Goal: Information Seeking & Learning: Learn about a topic

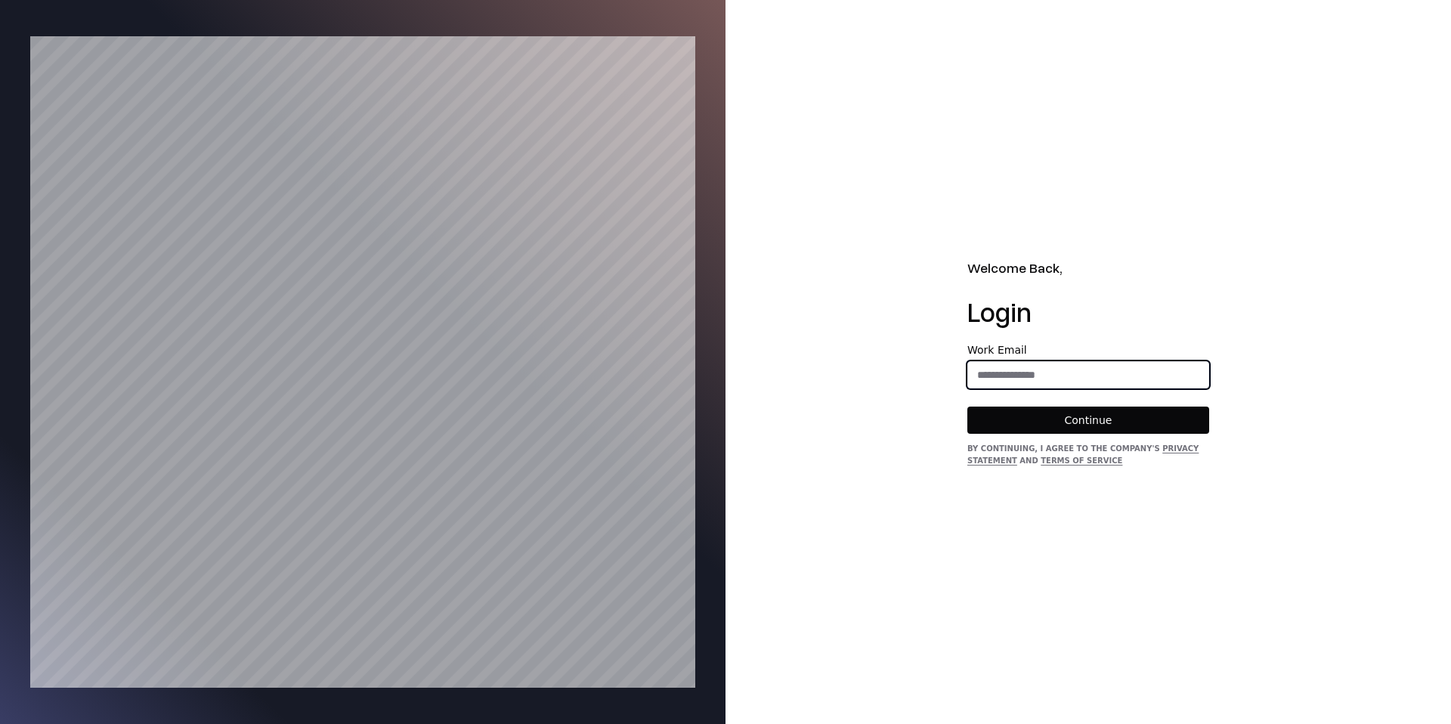
click at [1022, 367] on input "email" at bounding box center [1088, 374] width 240 height 27
type input "**********"
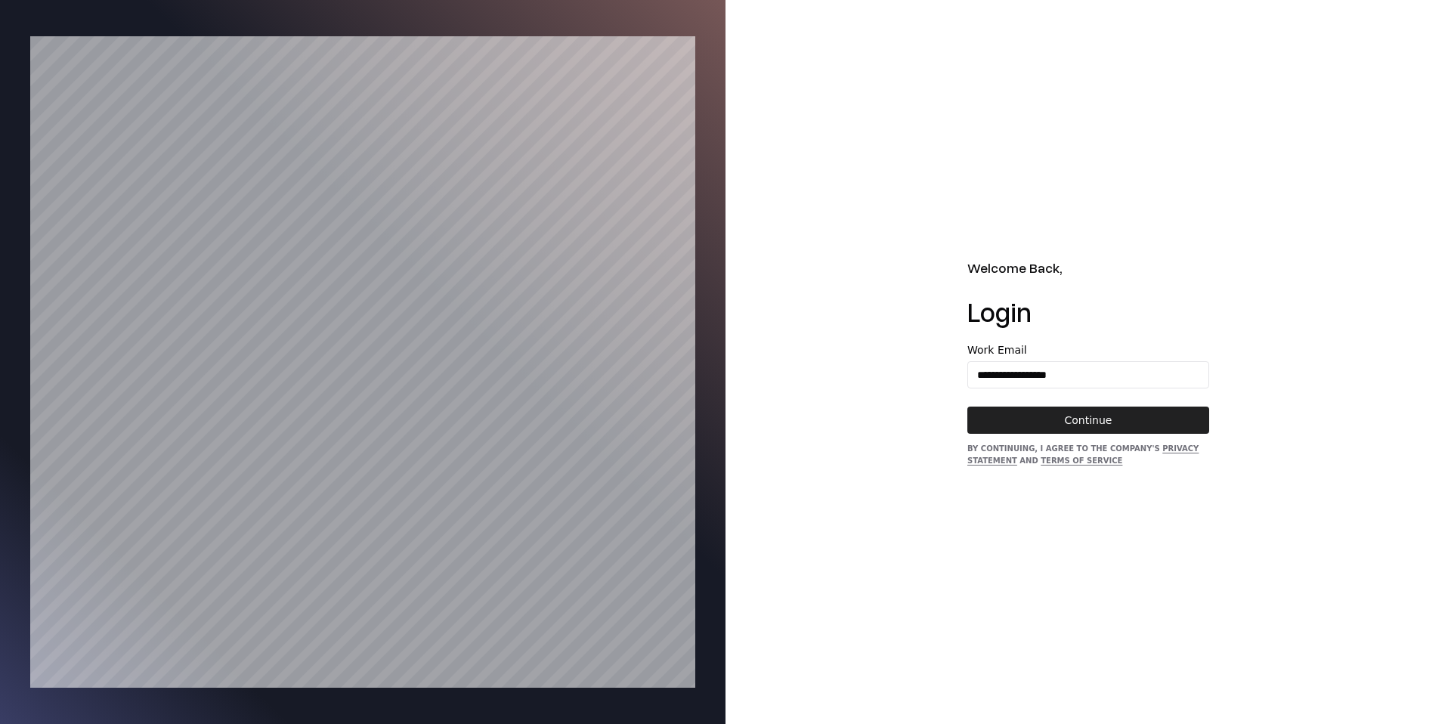
click at [1054, 415] on button "Continue" at bounding box center [1088, 420] width 242 height 27
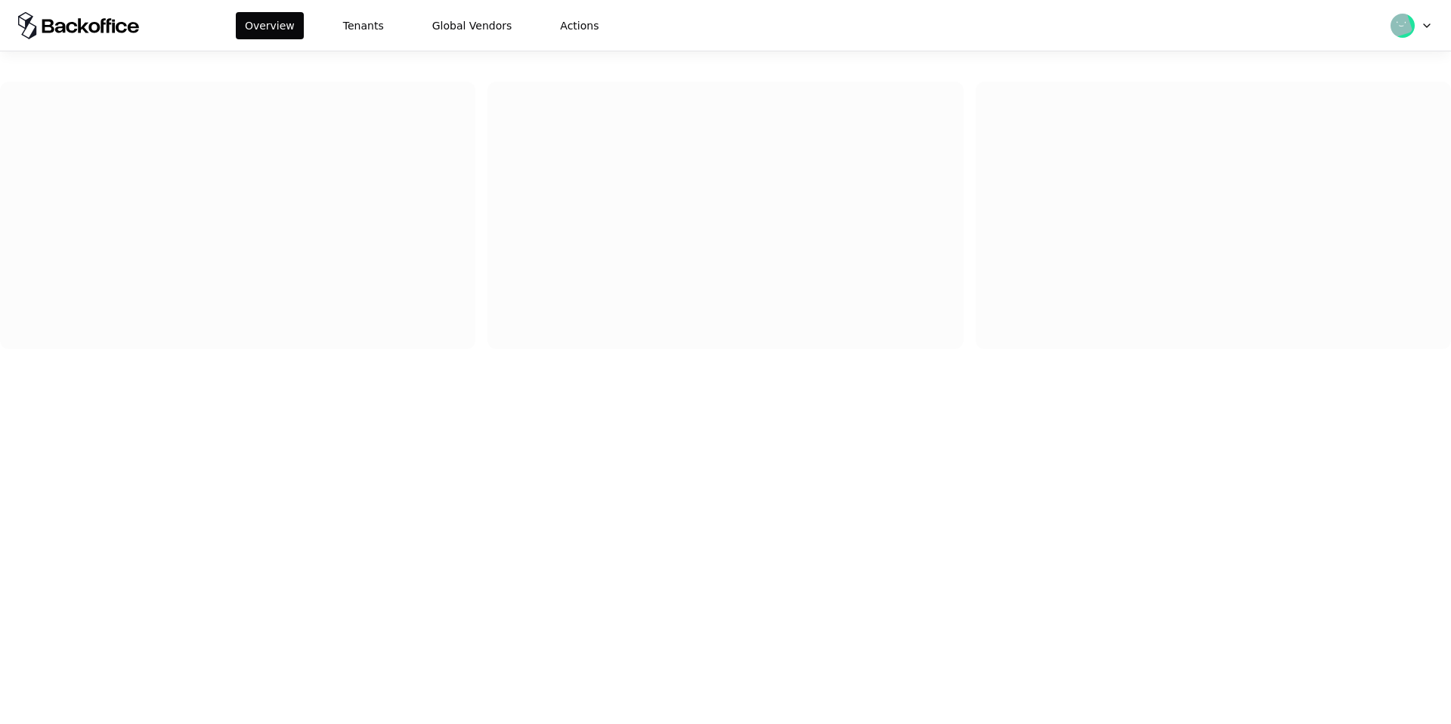
click at [342, 8] on div "Overview Tenants Global Vendors Actions" at bounding box center [725, 25] width 1451 height 51
click at [348, 23] on button "Tenants" at bounding box center [363, 25] width 59 height 27
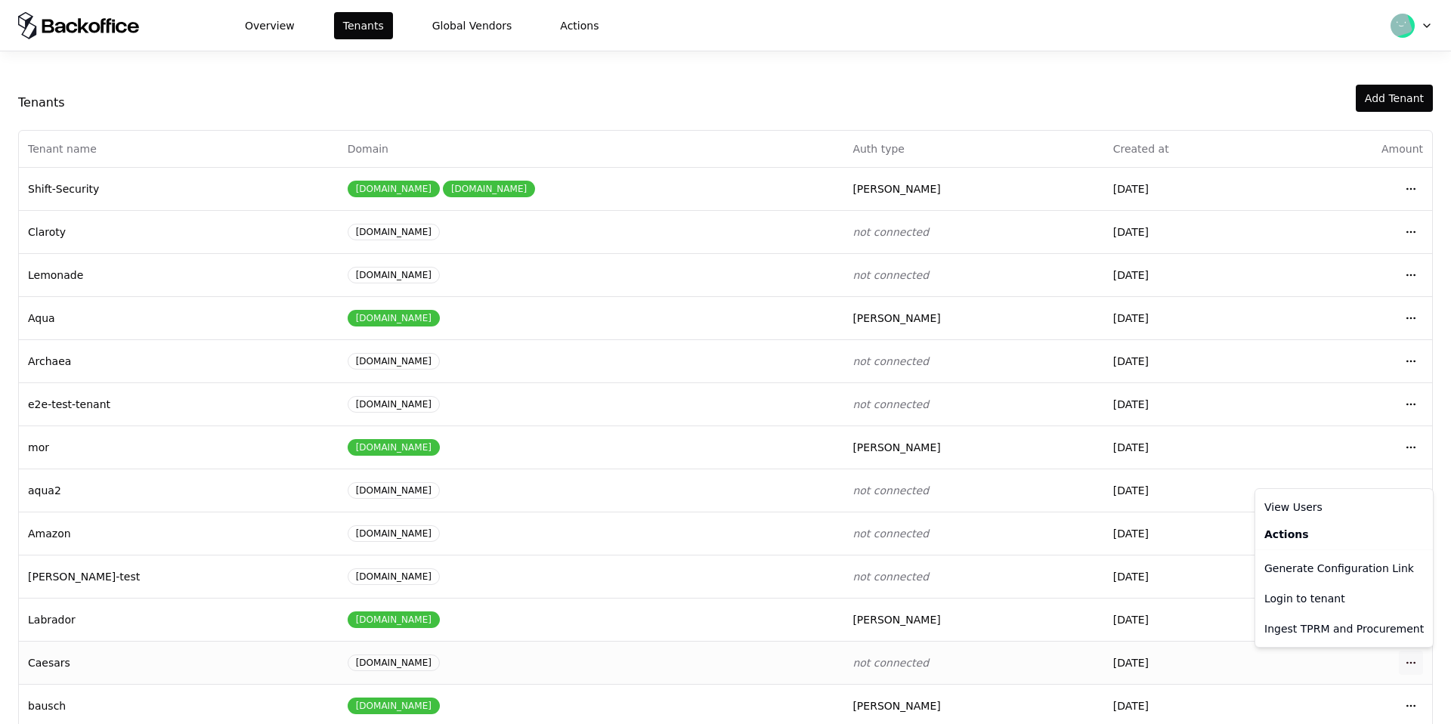
click at [1413, 663] on html "Overview Tenants Global Vendors Actions Tenants Add Tenant Tenant name Domain A…" at bounding box center [725, 362] width 1451 height 724
click at [1373, 601] on div "Login to tenant" at bounding box center [1344, 598] width 172 height 30
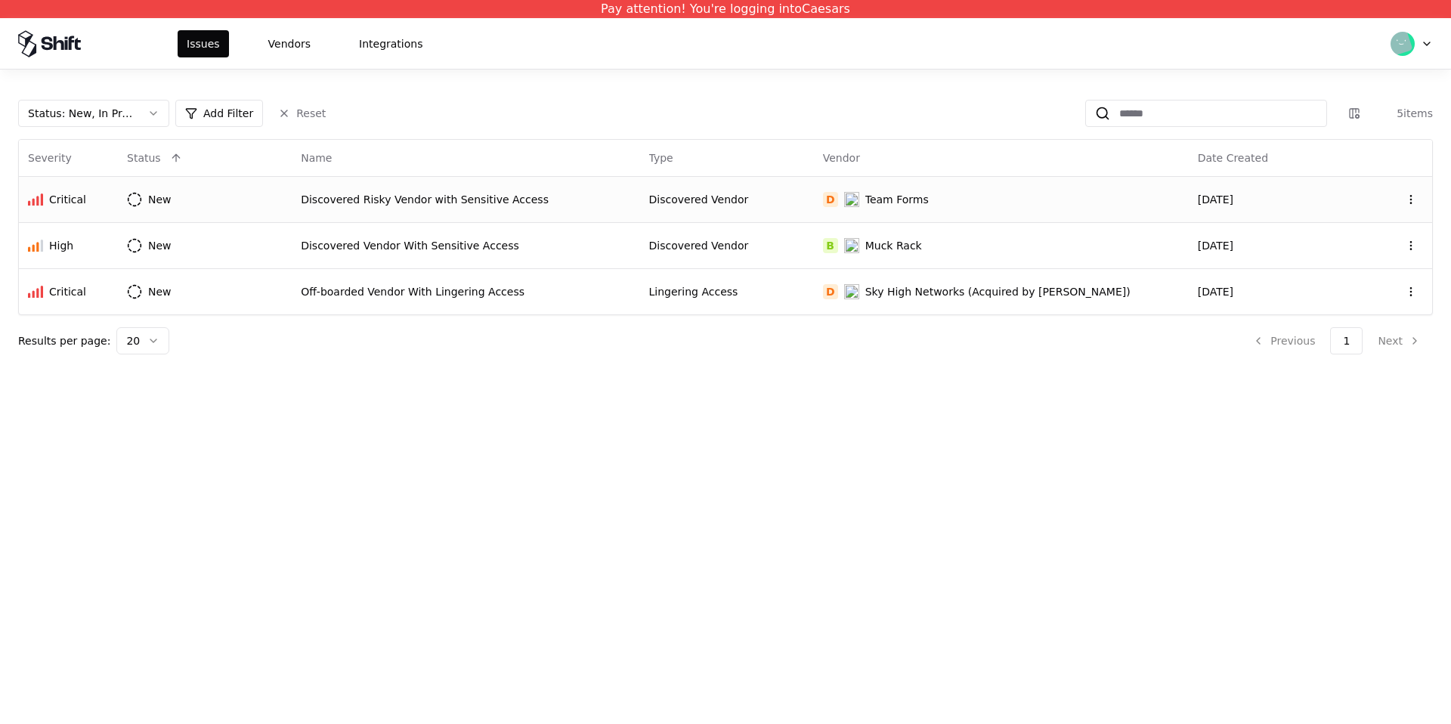
click at [376, 199] on div "Discovered Risky Vendor with Sensitive Access" at bounding box center [466, 199] width 330 height 15
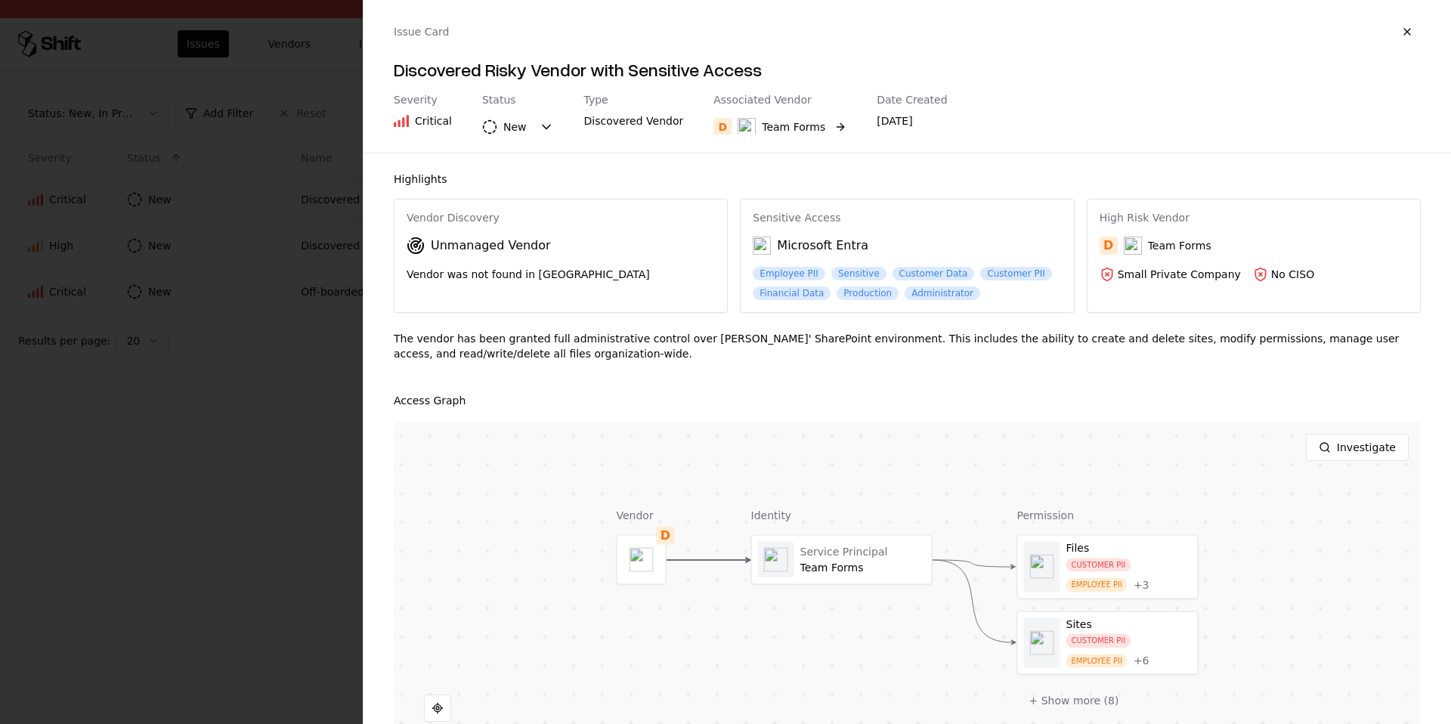
click at [771, 124] on div "Team Forms" at bounding box center [793, 126] width 63 height 15
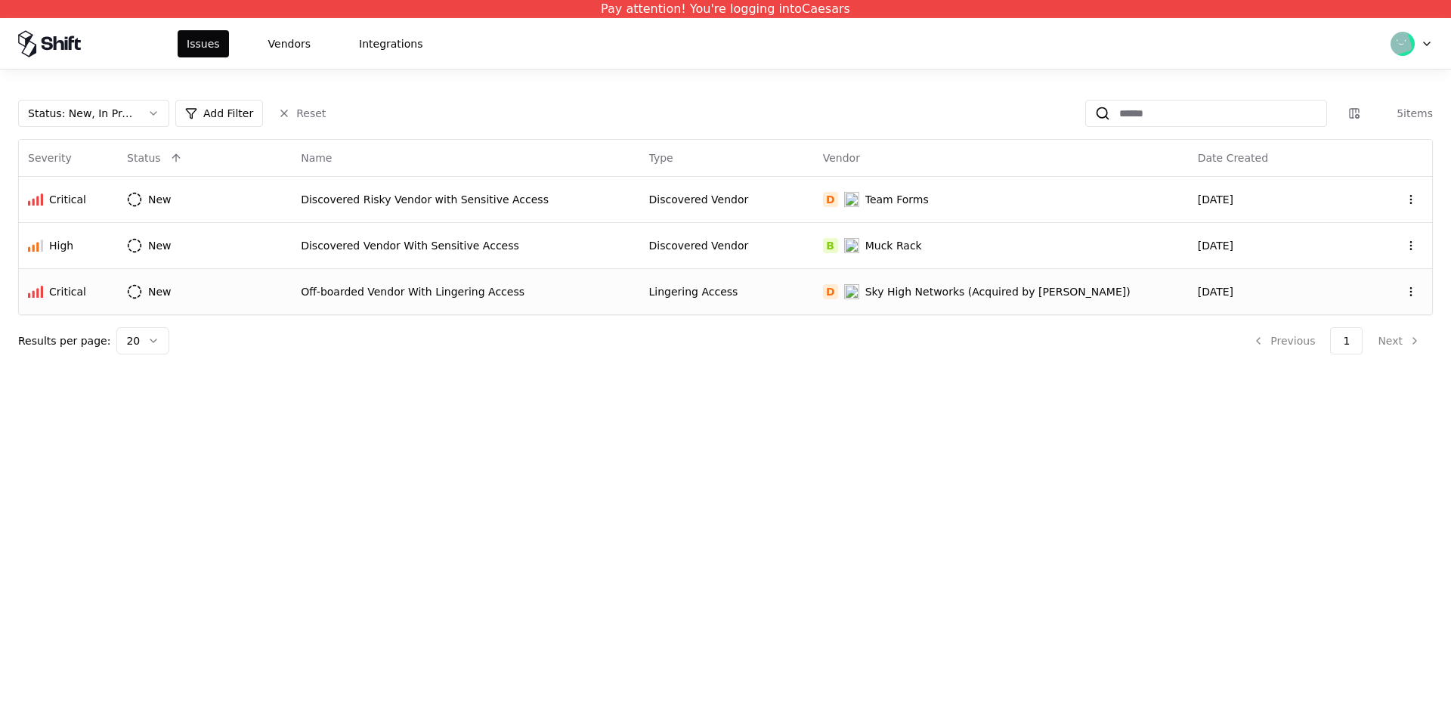
click at [930, 302] on td "D Sky High Networks (Acquired by McAfee)" at bounding box center [1001, 291] width 375 height 46
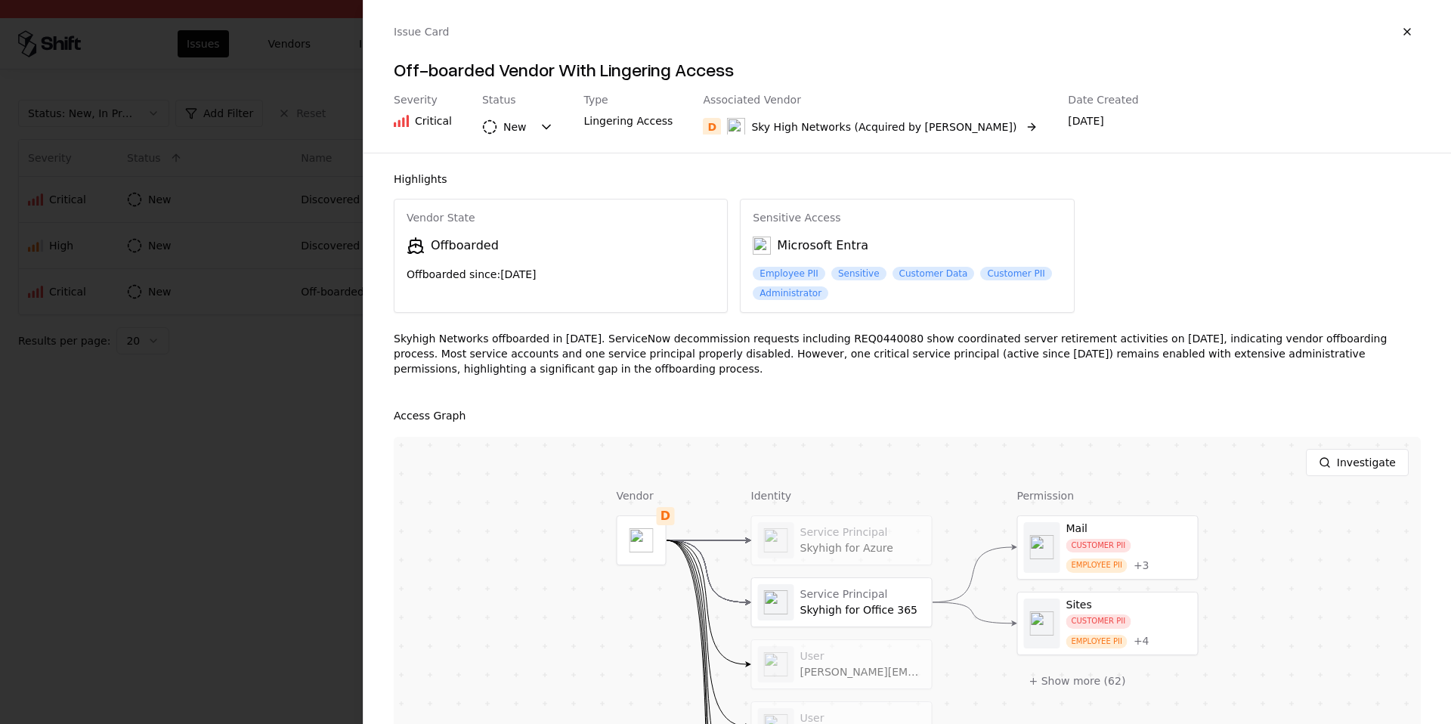
click at [874, 128] on div "Sky High Networks (Acquired by McAfee)" at bounding box center [883, 126] width 265 height 15
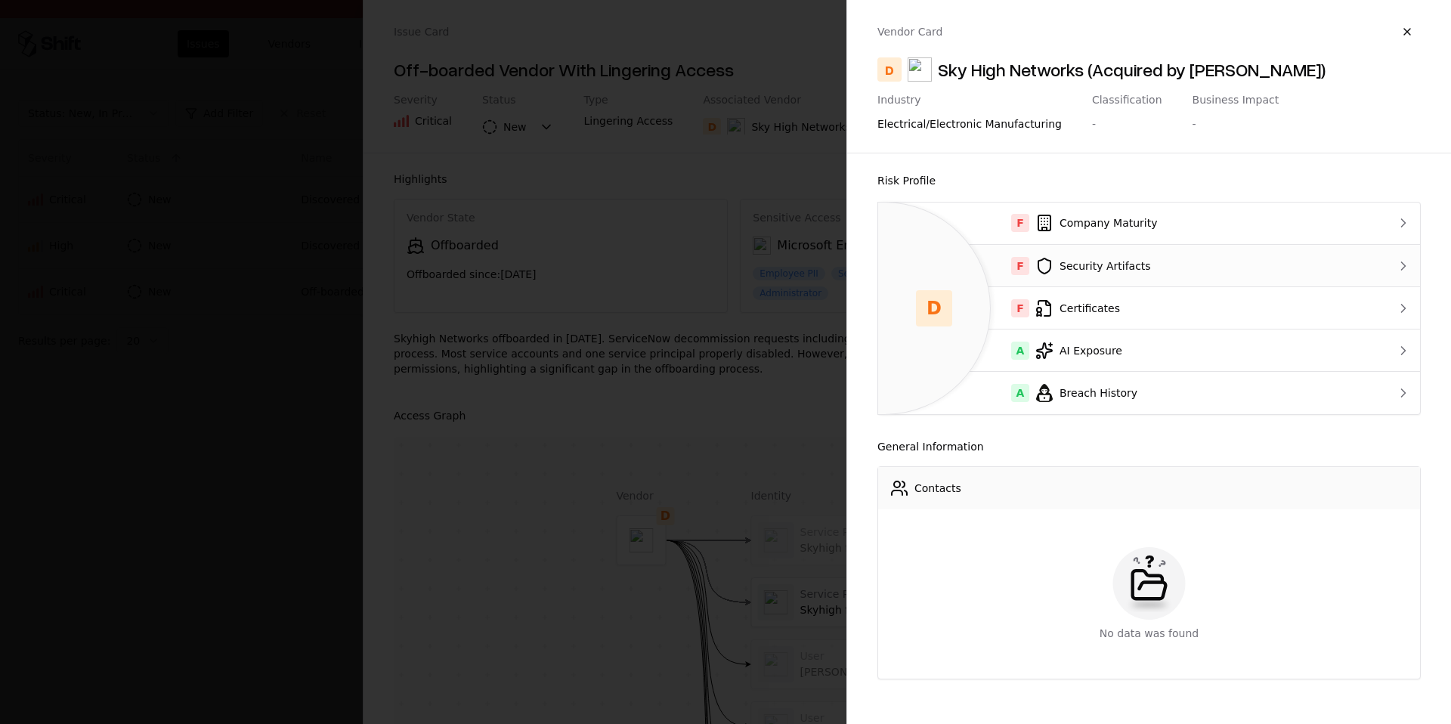
click at [1107, 268] on div "F Security Artifacts" at bounding box center [1121, 266] width 463 height 18
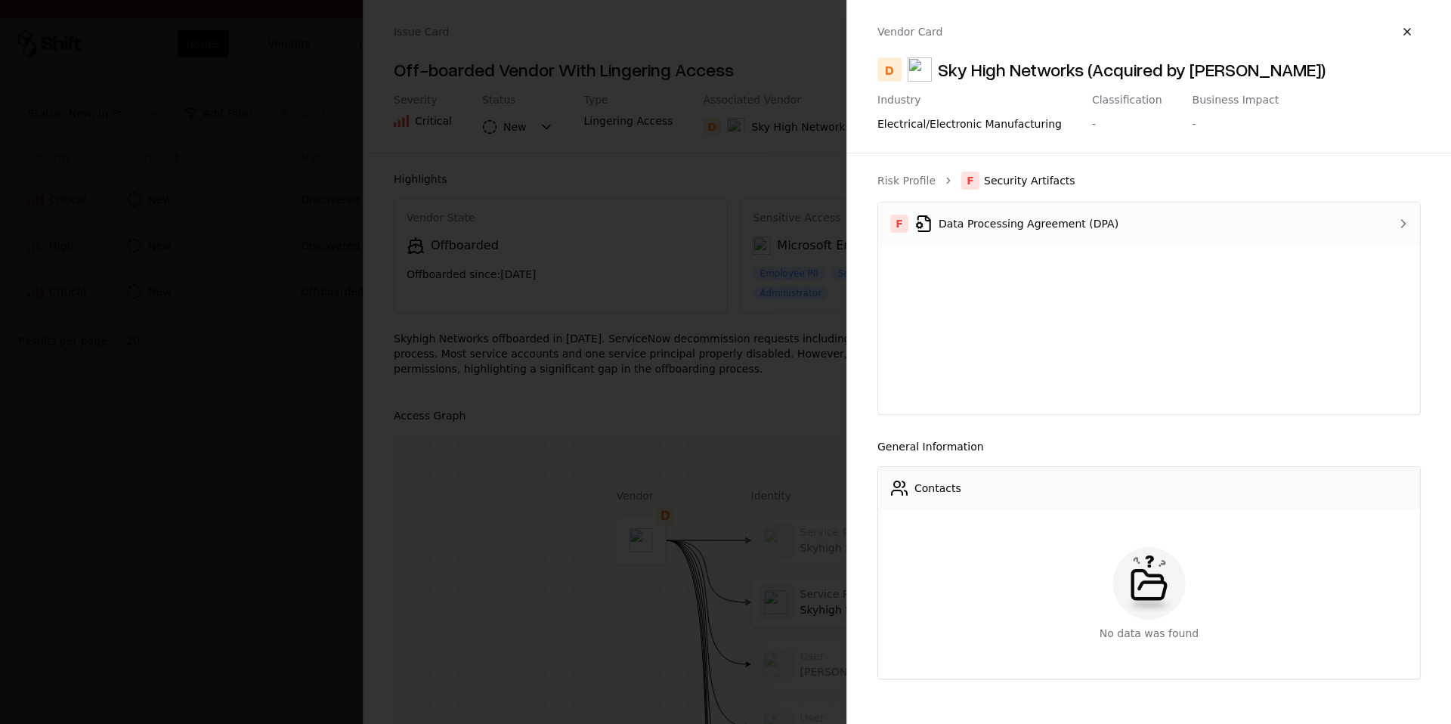
click at [1088, 230] on div "F Data Processing Agreement (DPA)" at bounding box center [1117, 224] width 455 height 18
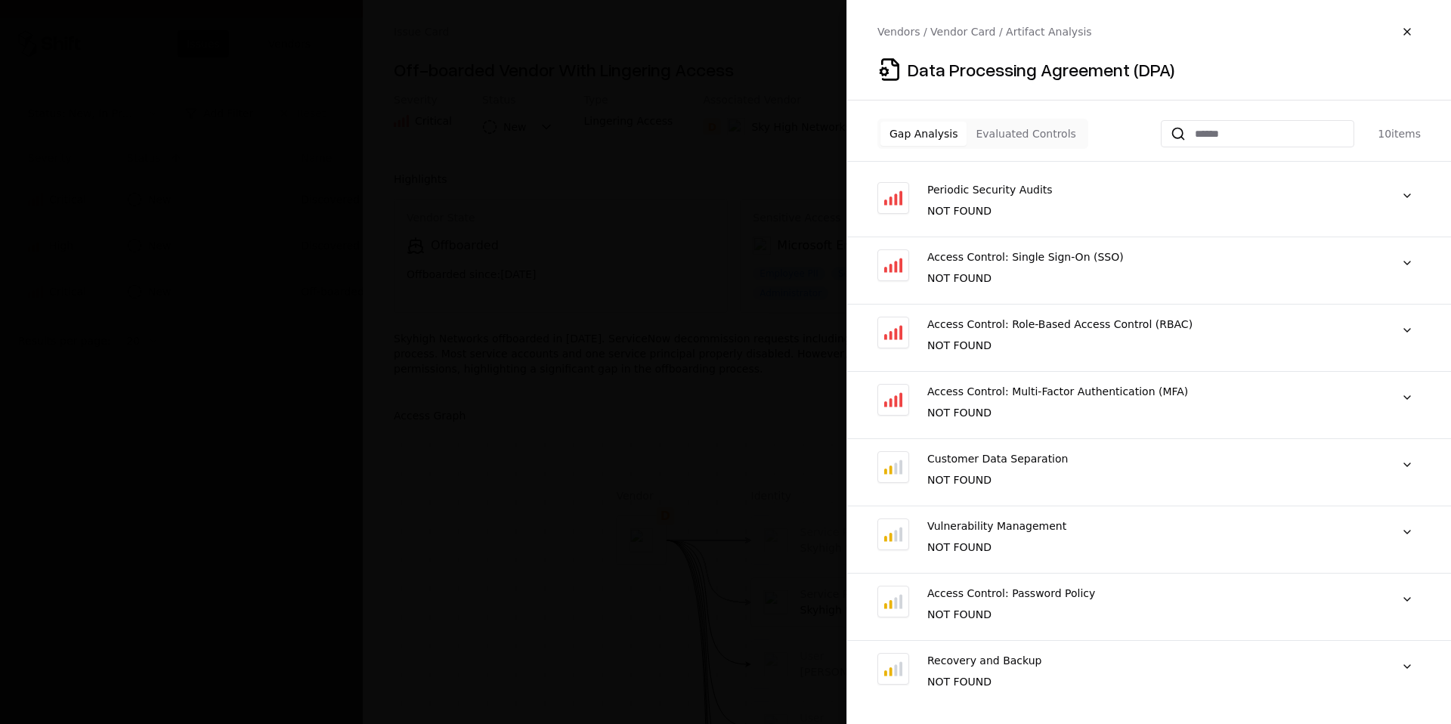
scroll to position [128, 0]
click at [1116, 526] on div "Vulnerability Management" at bounding box center [1151, 523] width 448 height 15
click at [1403, 531] on button at bounding box center [1407, 529] width 27 height 27
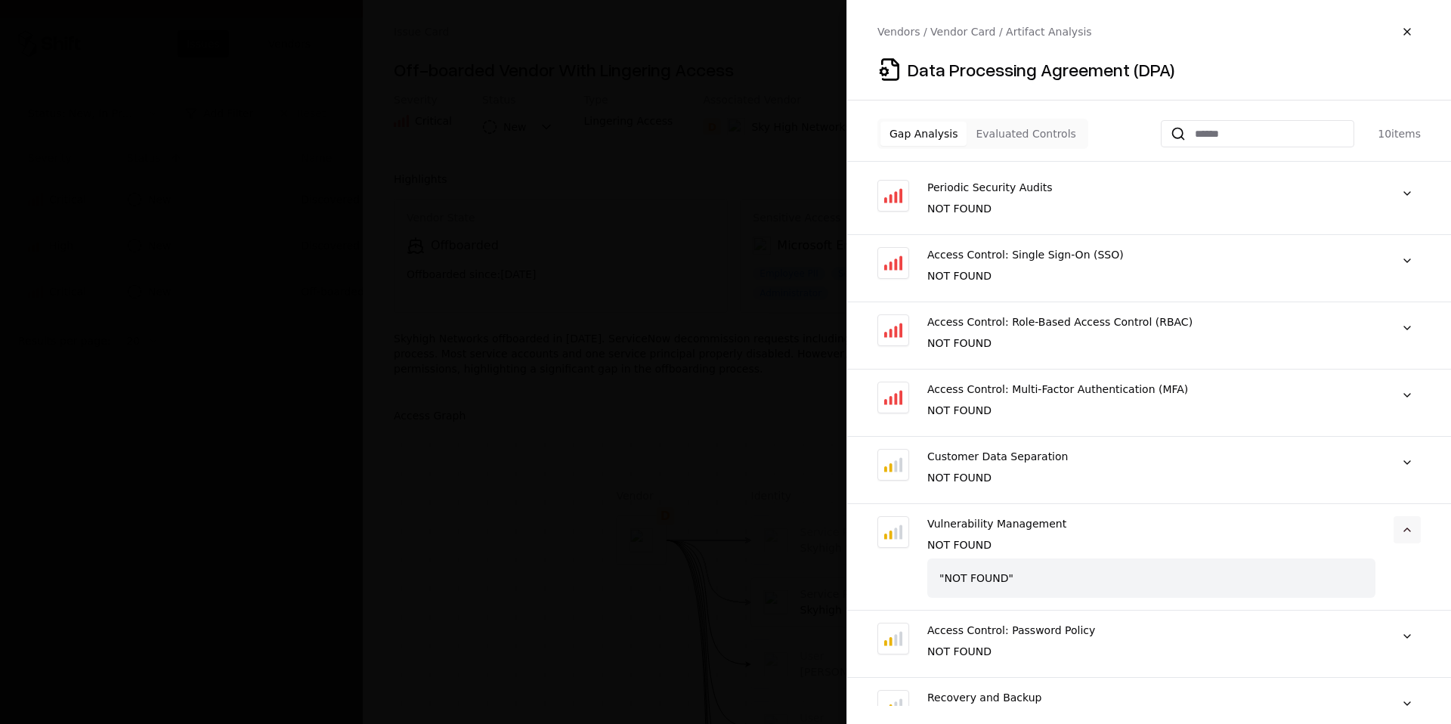
scroll to position [168, 0]
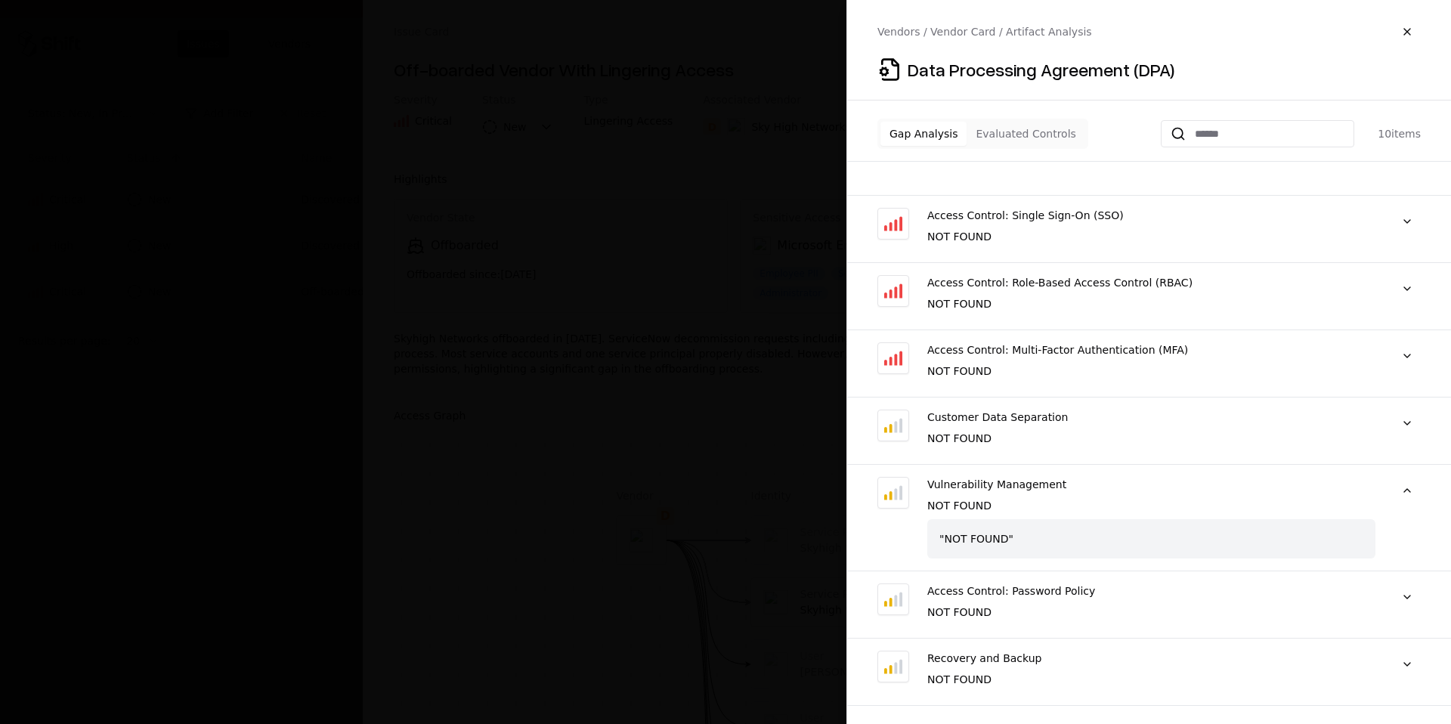
click at [1408, 612] on div at bounding box center [1407, 604] width 27 height 42
click at [1407, 604] on button at bounding box center [1407, 596] width 27 height 27
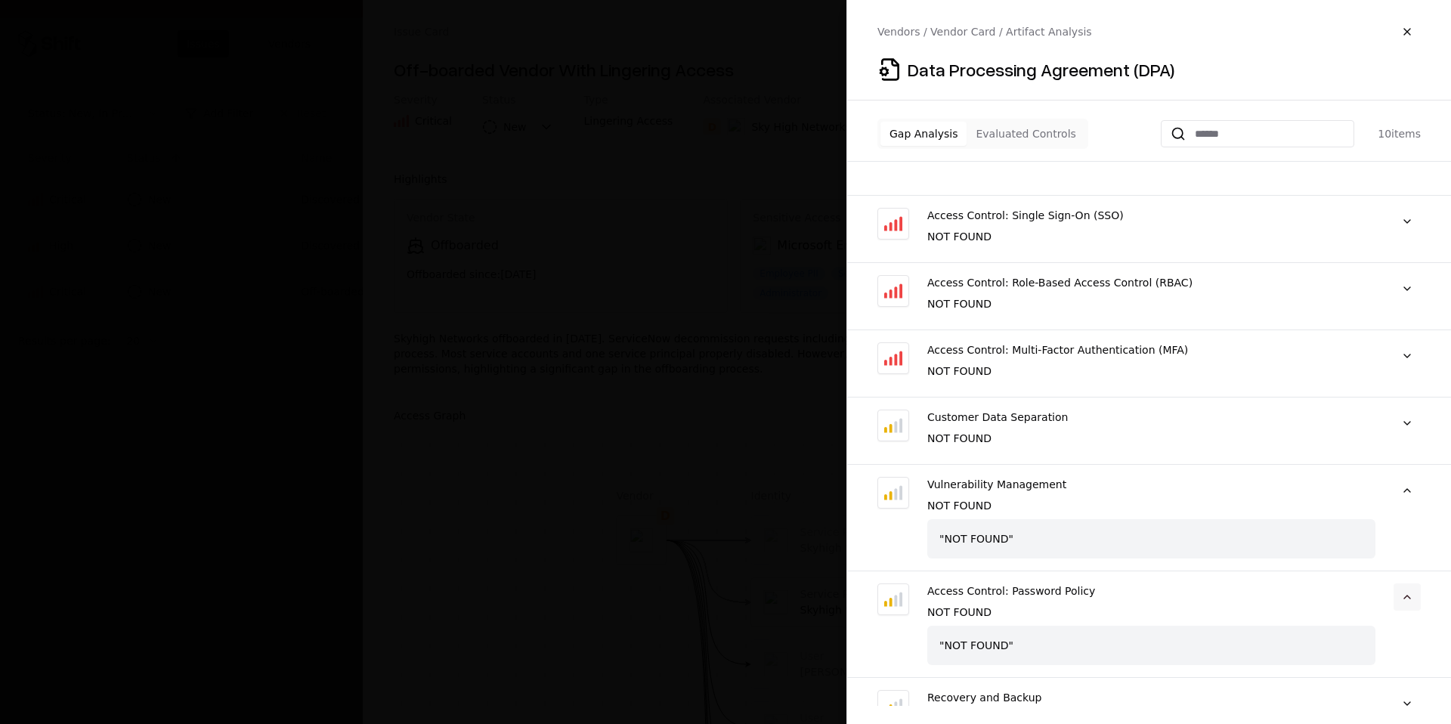
scroll to position [207, 0]
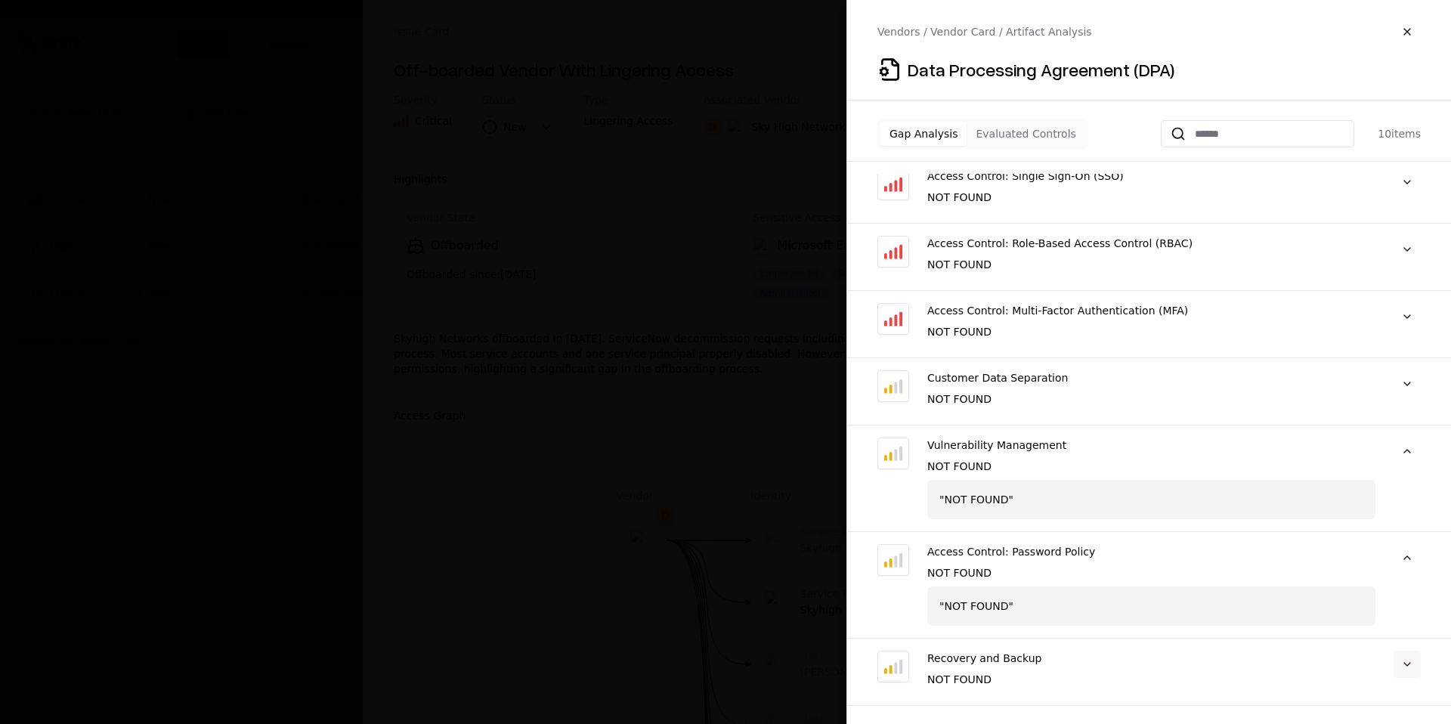
click at [1406, 675] on button at bounding box center [1407, 664] width 27 height 27
click at [1405, 327] on button at bounding box center [1407, 316] width 27 height 27
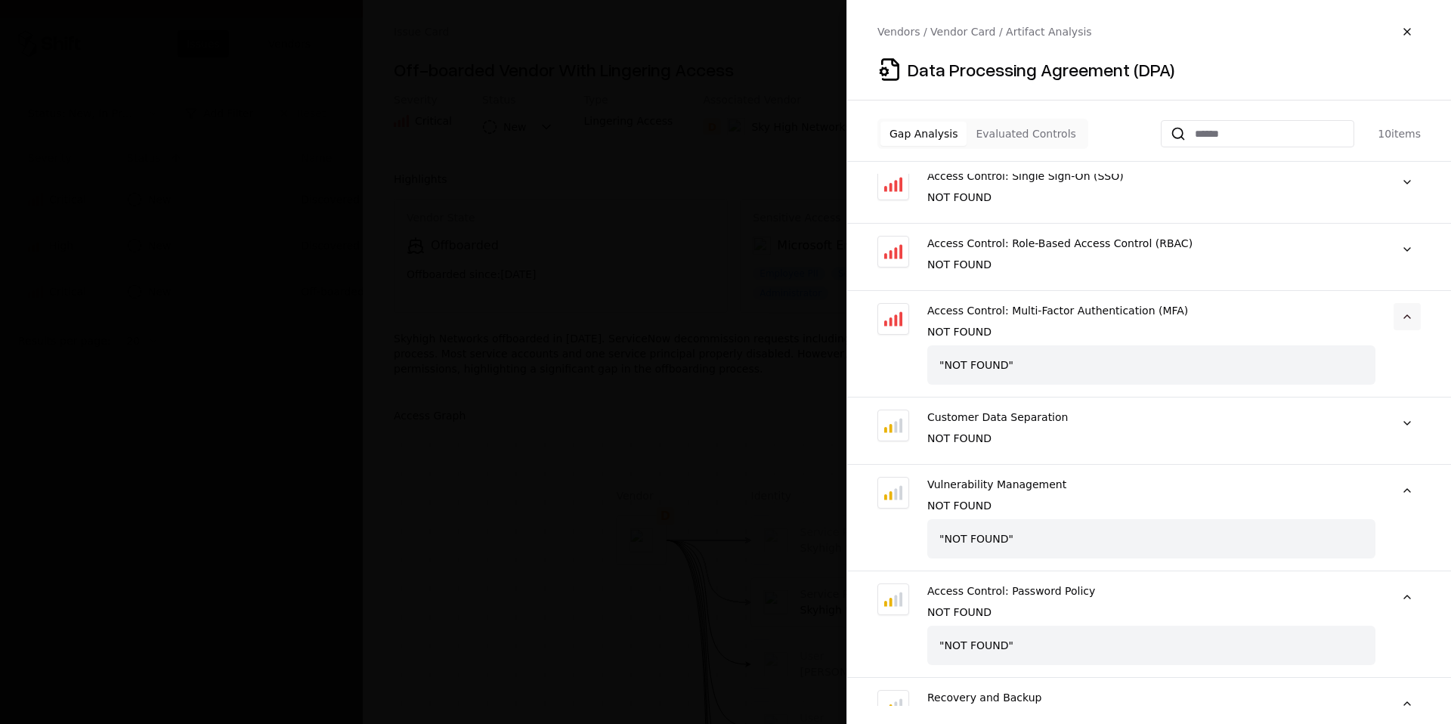
click at [1405, 315] on button at bounding box center [1407, 316] width 27 height 27
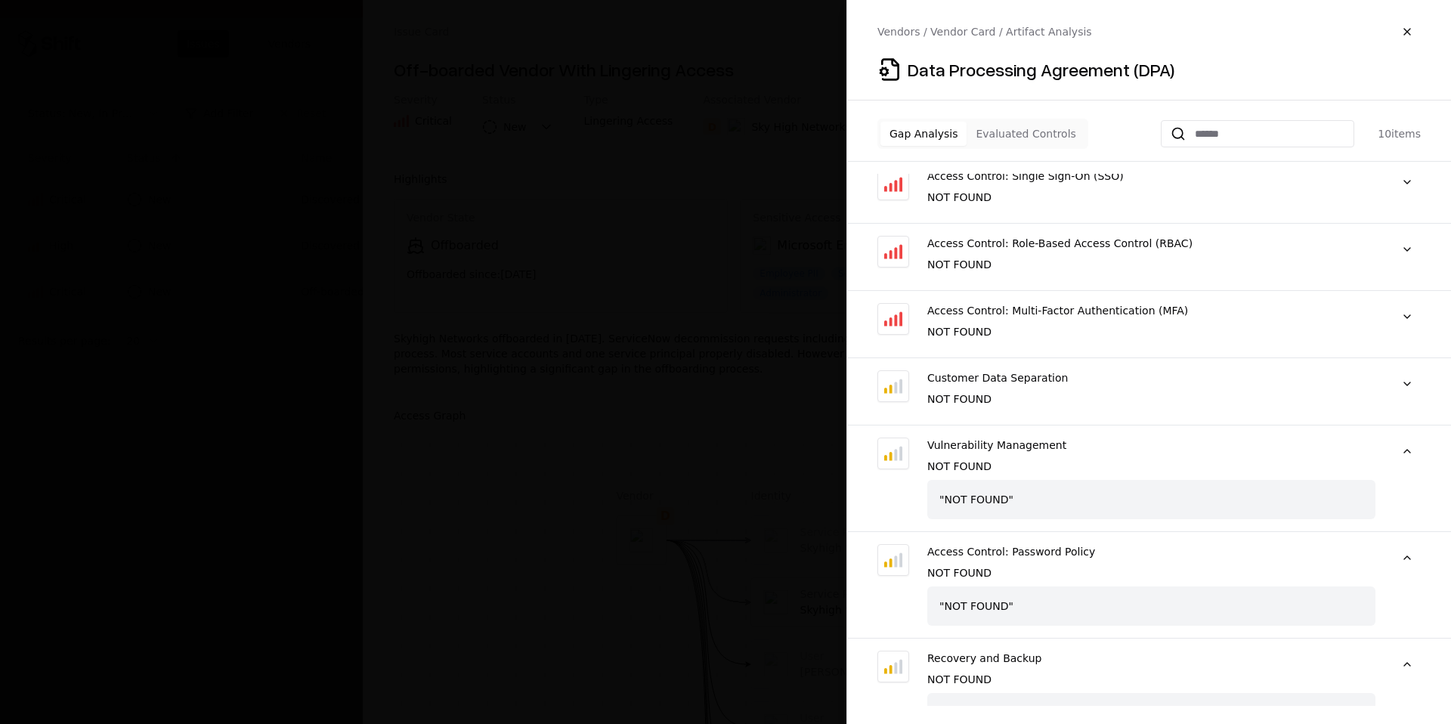
click at [1408, 223] on div "Access Control: Single Sign-On (SSO) NOT FOUND "NOT FOUND"" at bounding box center [1149, 196] width 604 height 55
click at [1406, 181] on button at bounding box center [1407, 182] width 27 height 27
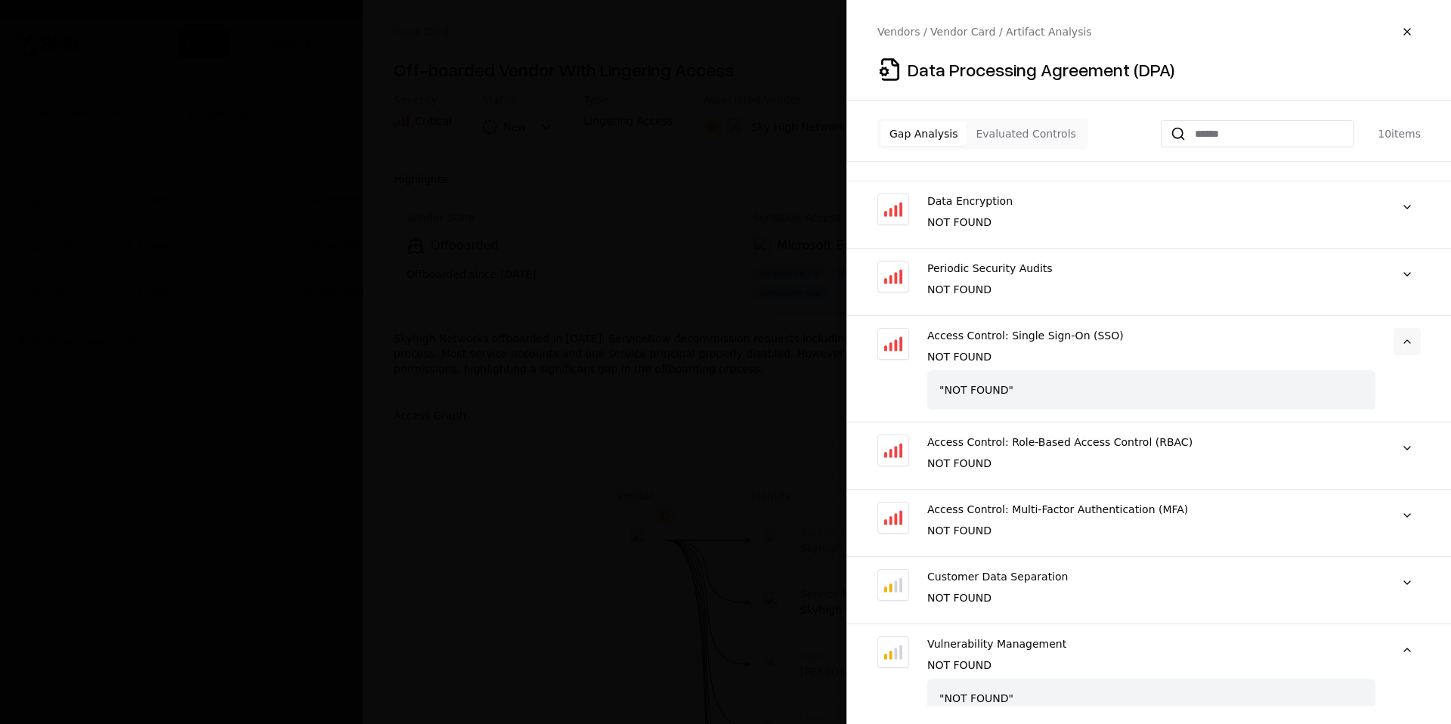
scroll to position [43, 0]
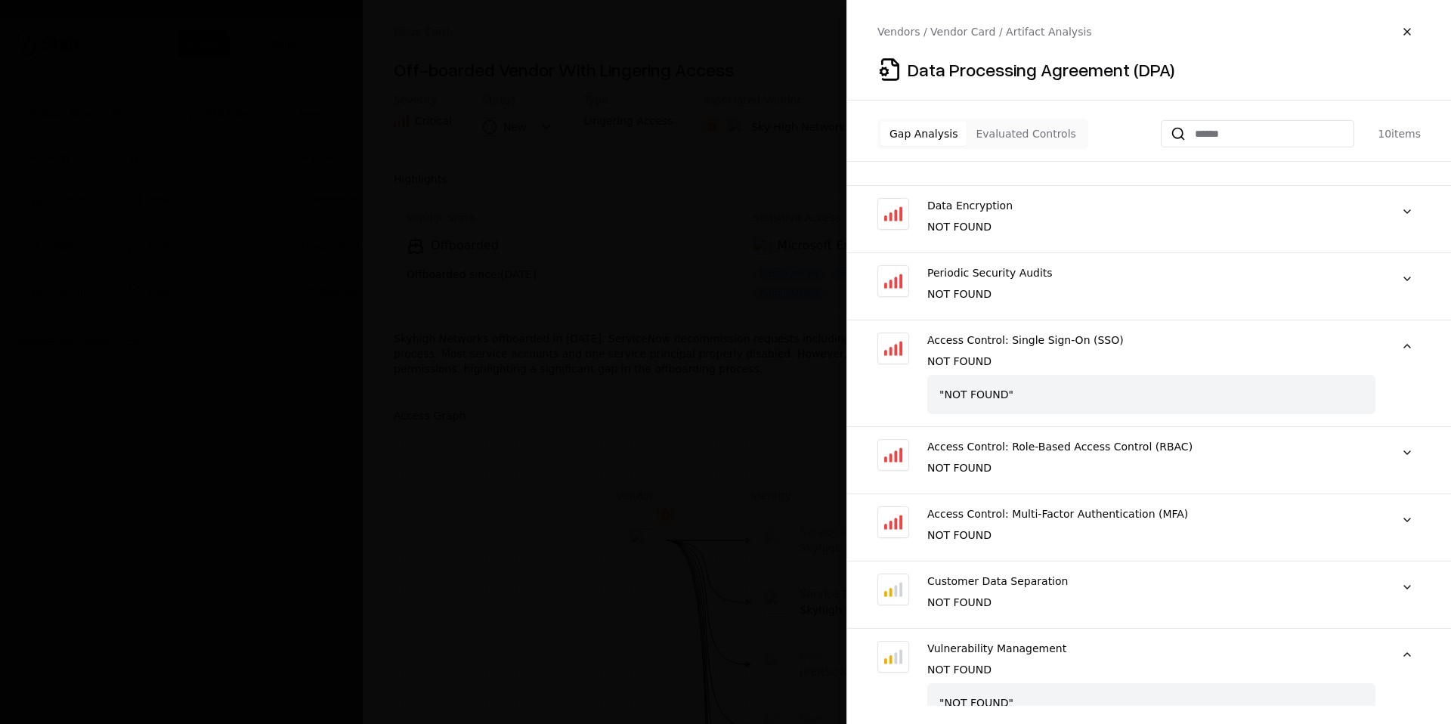
click at [1406, 181] on div "Data Encryption NOT FOUND "NOT FOUND"" at bounding box center [1149, 158] width 604 height 55
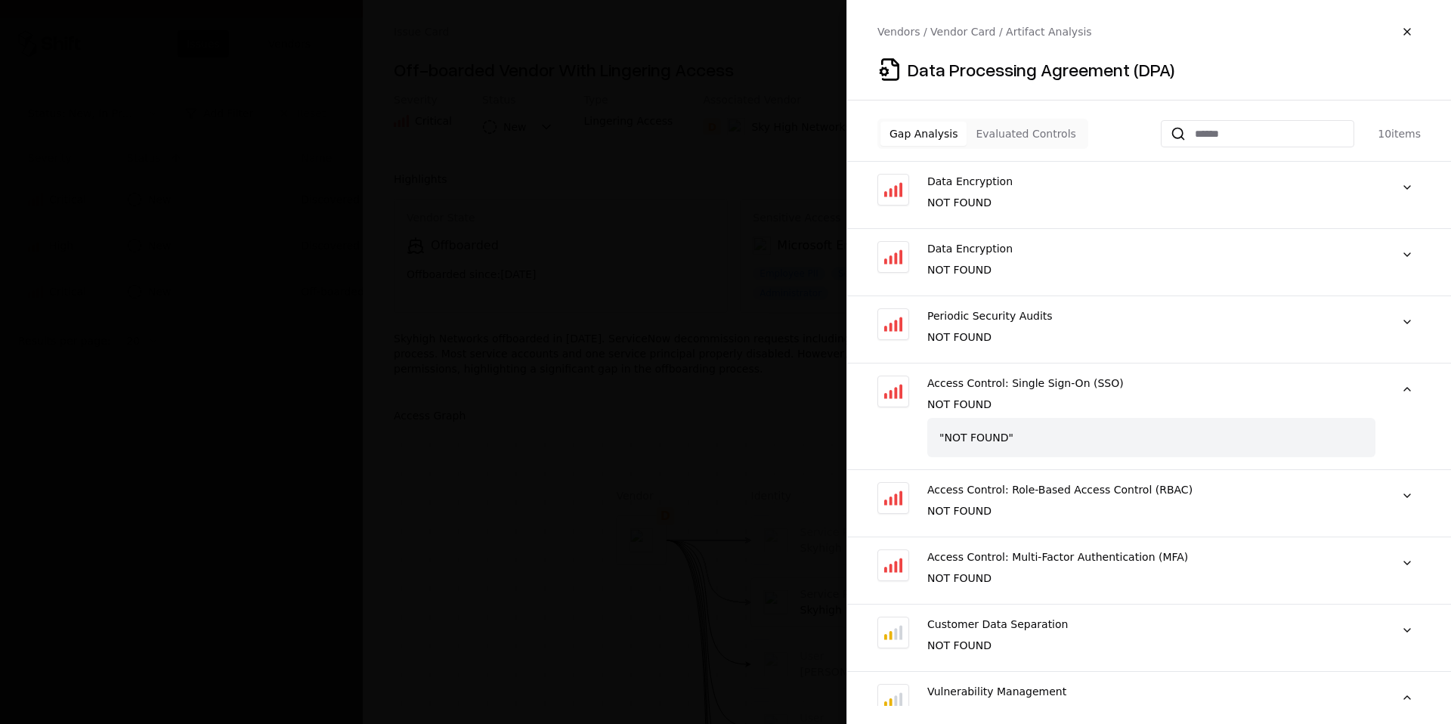
click at [1423, 211] on div "Data Encryption NOT FOUND "NOT FOUND"" at bounding box center [1149, 201] width 604 height 55
click at [1413, 187] on button at bounding box center [1407, 187] width 27 height 27
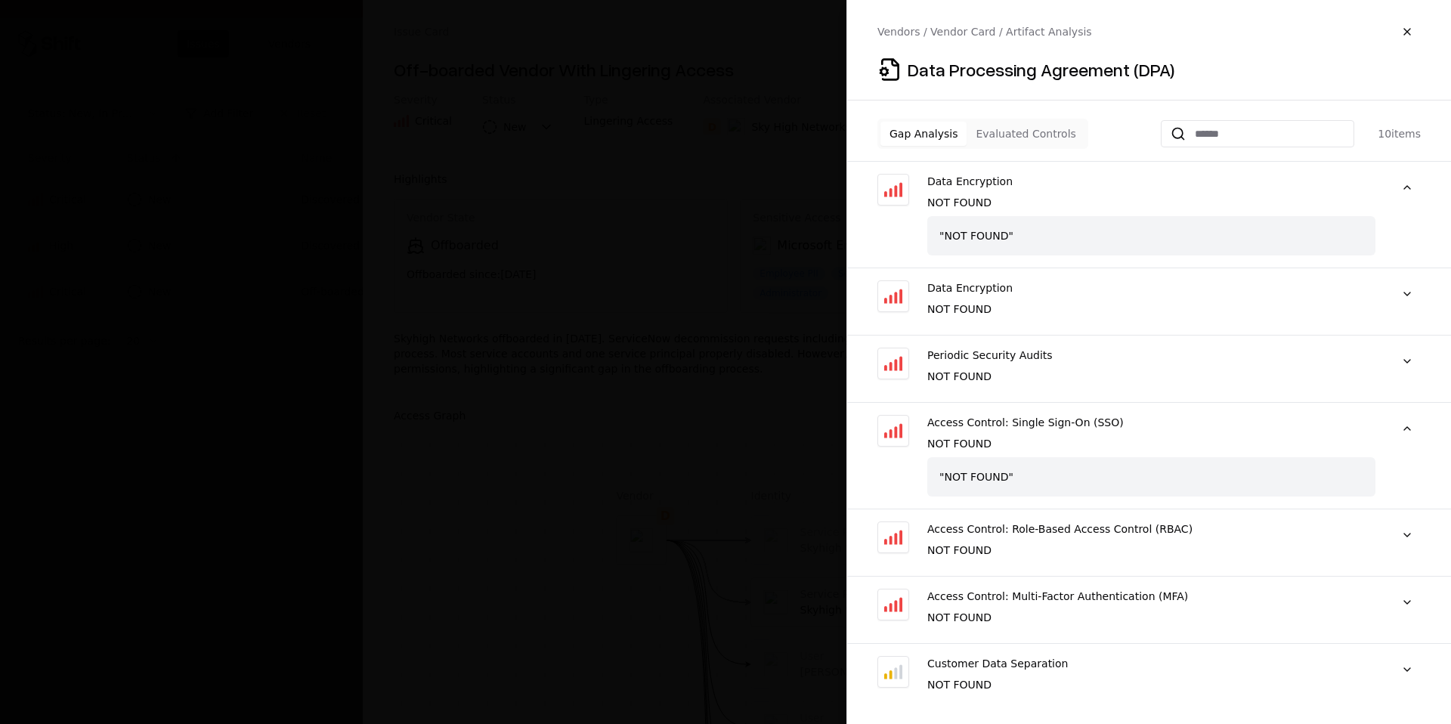
click at [1037, 140] on button "Evaluated Controls" at bounding box center [1026, 134] width 118 height 24
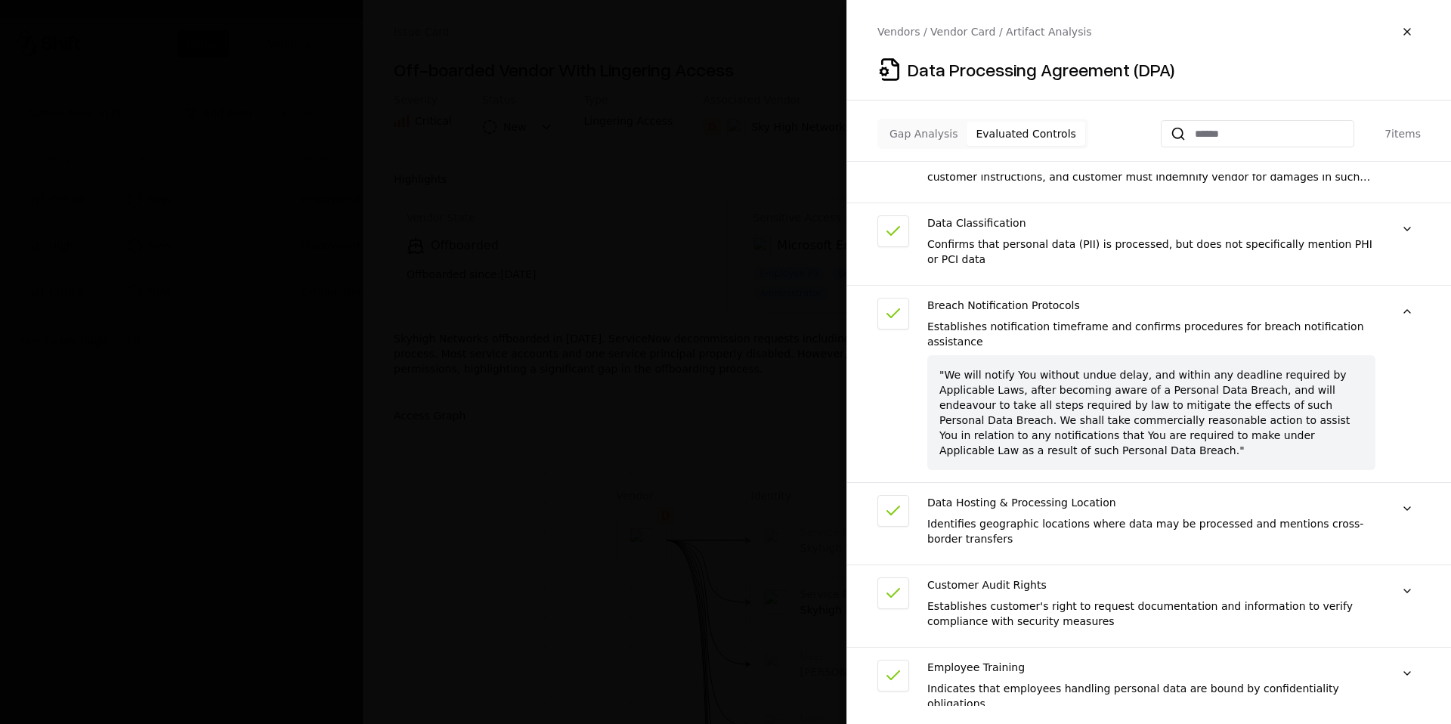
scroll to position [202, 0]
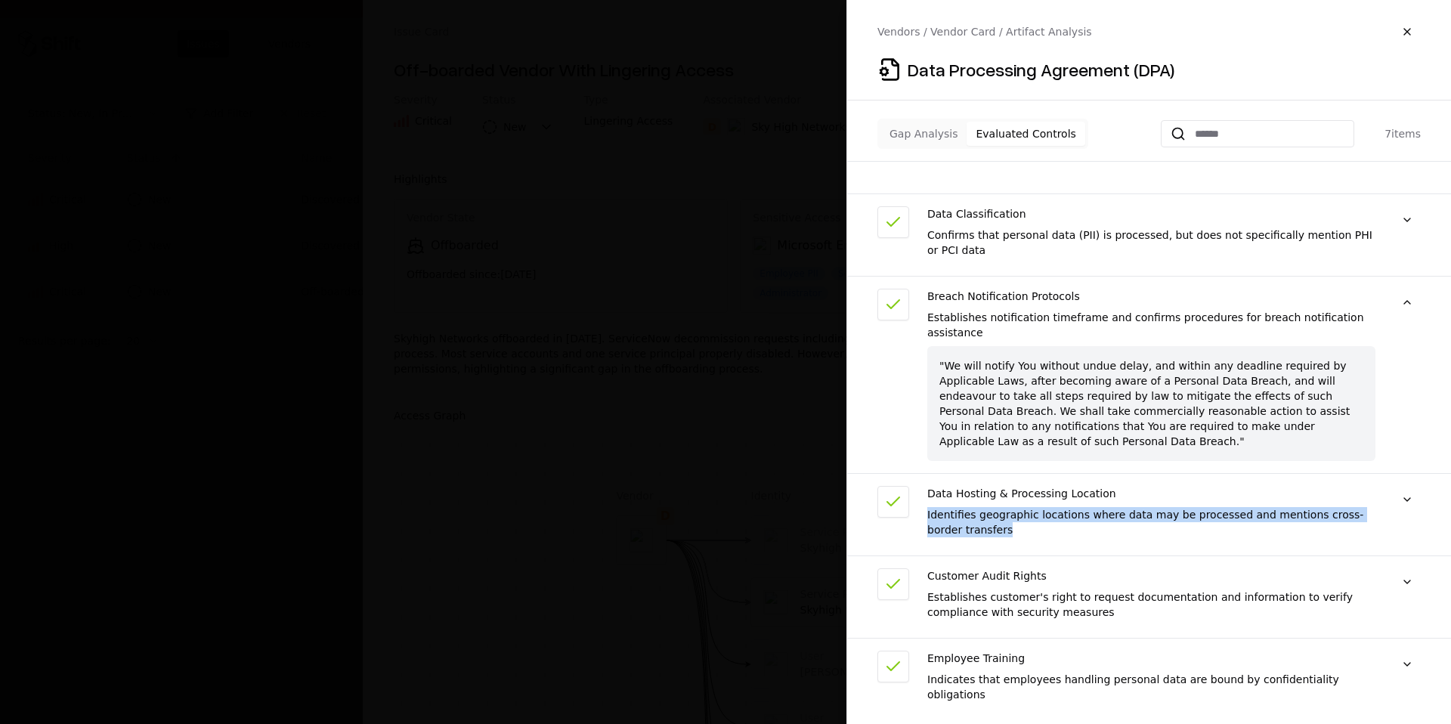
drag, startPoint x: 990, startPoint y: 534, endPoint x: 927, endPoint y: 517, distance: 65.1
click at [927, 517] on div "Identifies geographic locations where data may be processed and mentions cross-…" at bounding box center [1151, 522] width 448 height 30
click at [1407, 501] on button at bounding box center [1407, 499] width 27 height 27
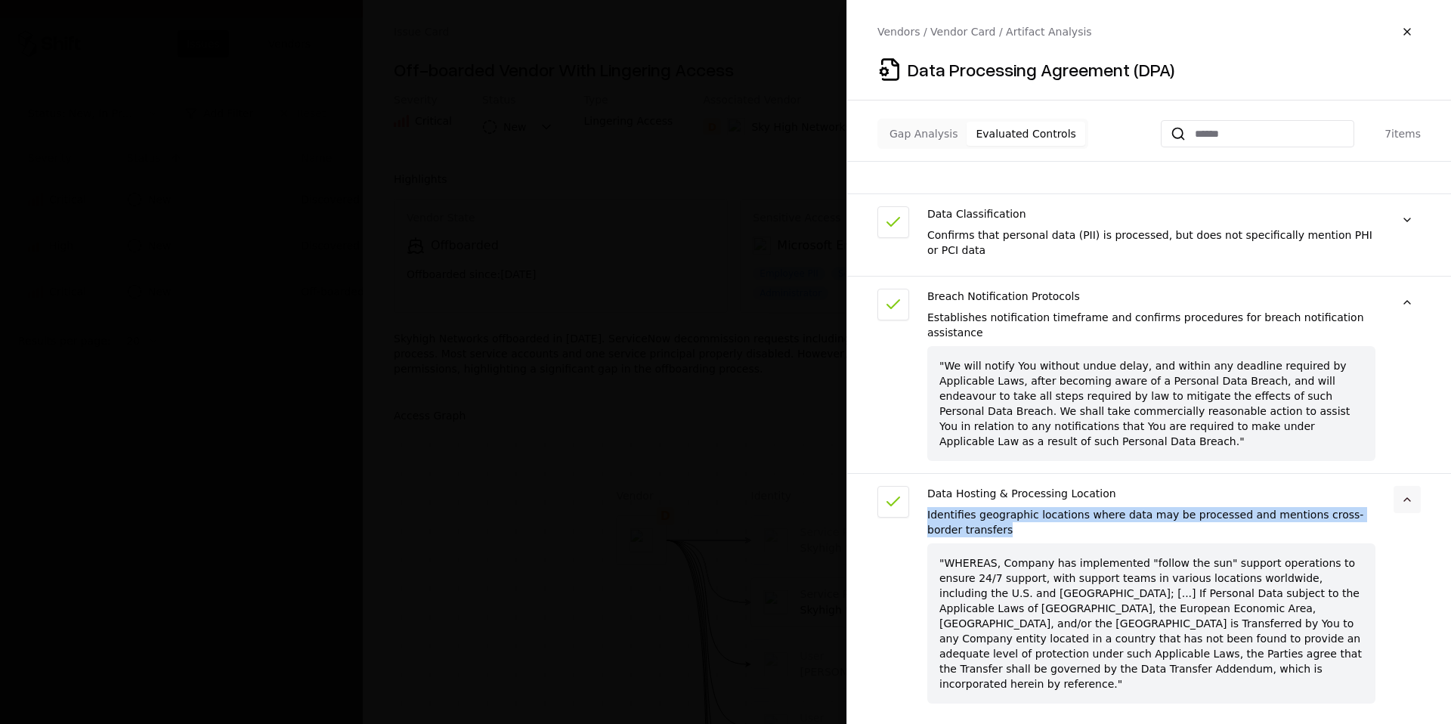
click at [1407, 501] on button at bounding box center [1407, 499] width 27 height 27
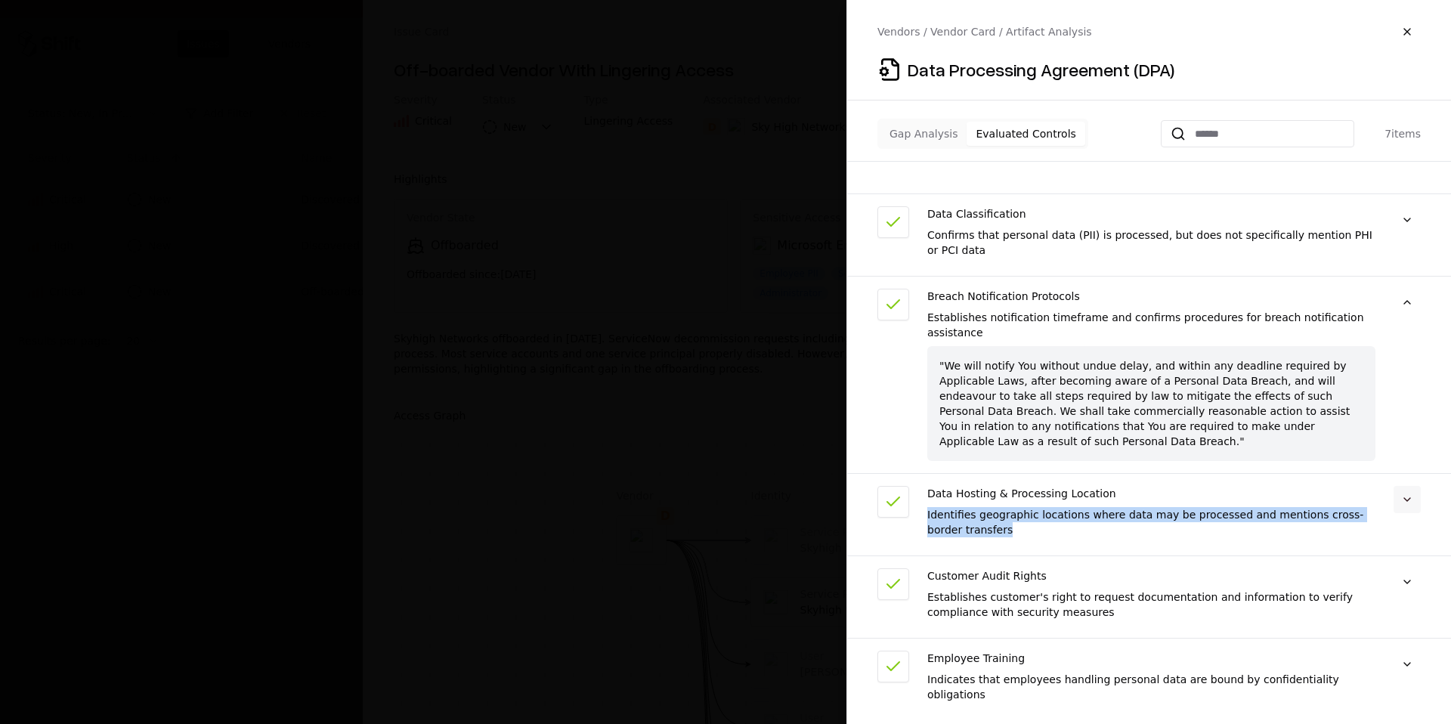
click at [1407, 501] on button at bounding box center [1407, 499] width 27 height 27
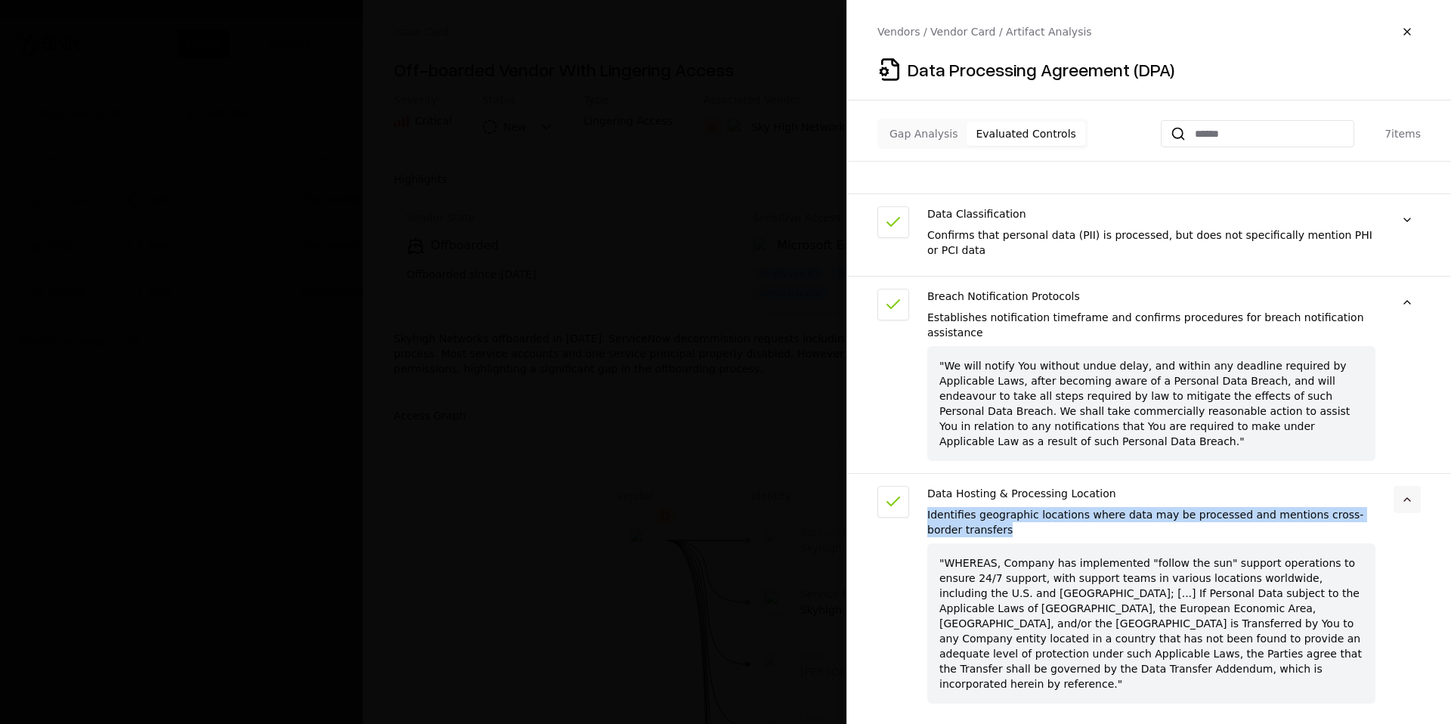
click at [1407, 501] on button at bounding box center [1407, 499] width 27 height 27
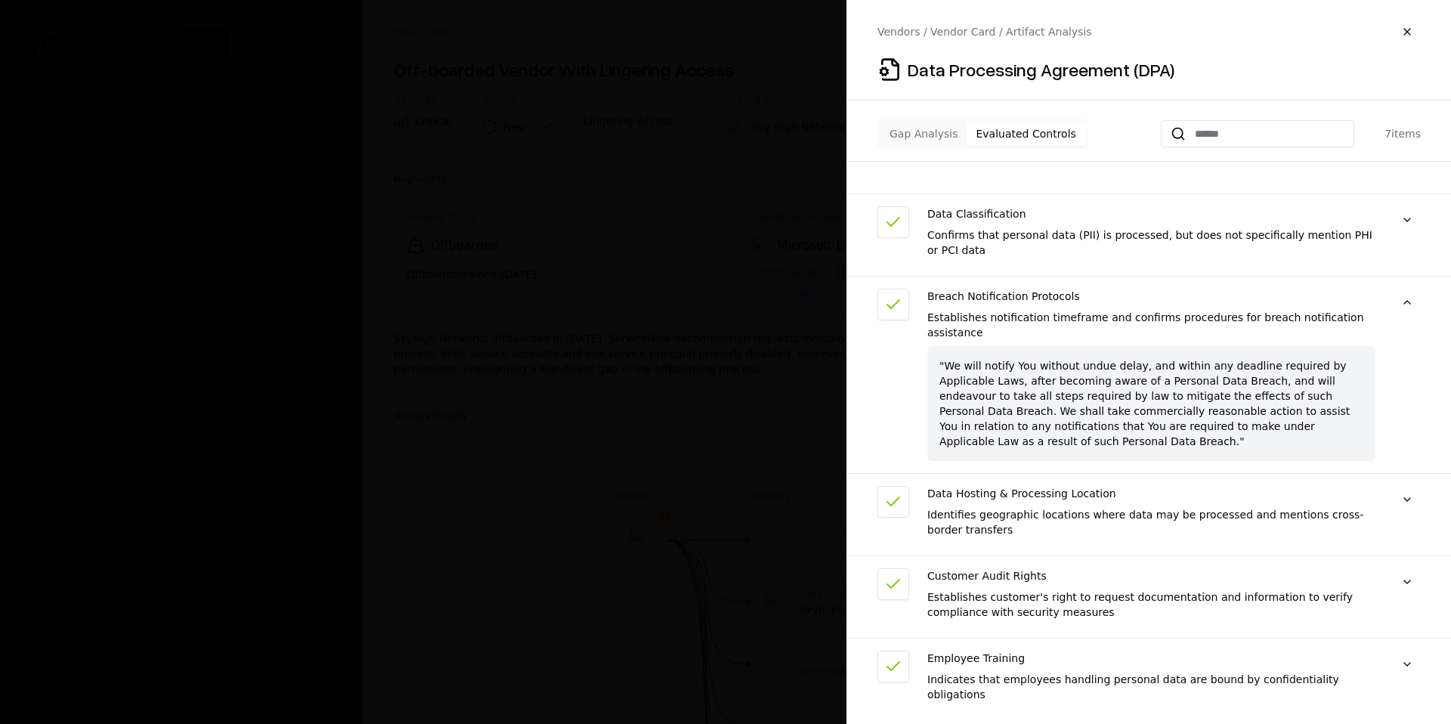
click at [931, 310] on div "Establishes notification timeframe and confirms procedures for breach notificat…" at bounding box center [1151, 325] width 448 height 30
copy div "Establishes notification timeframe and"
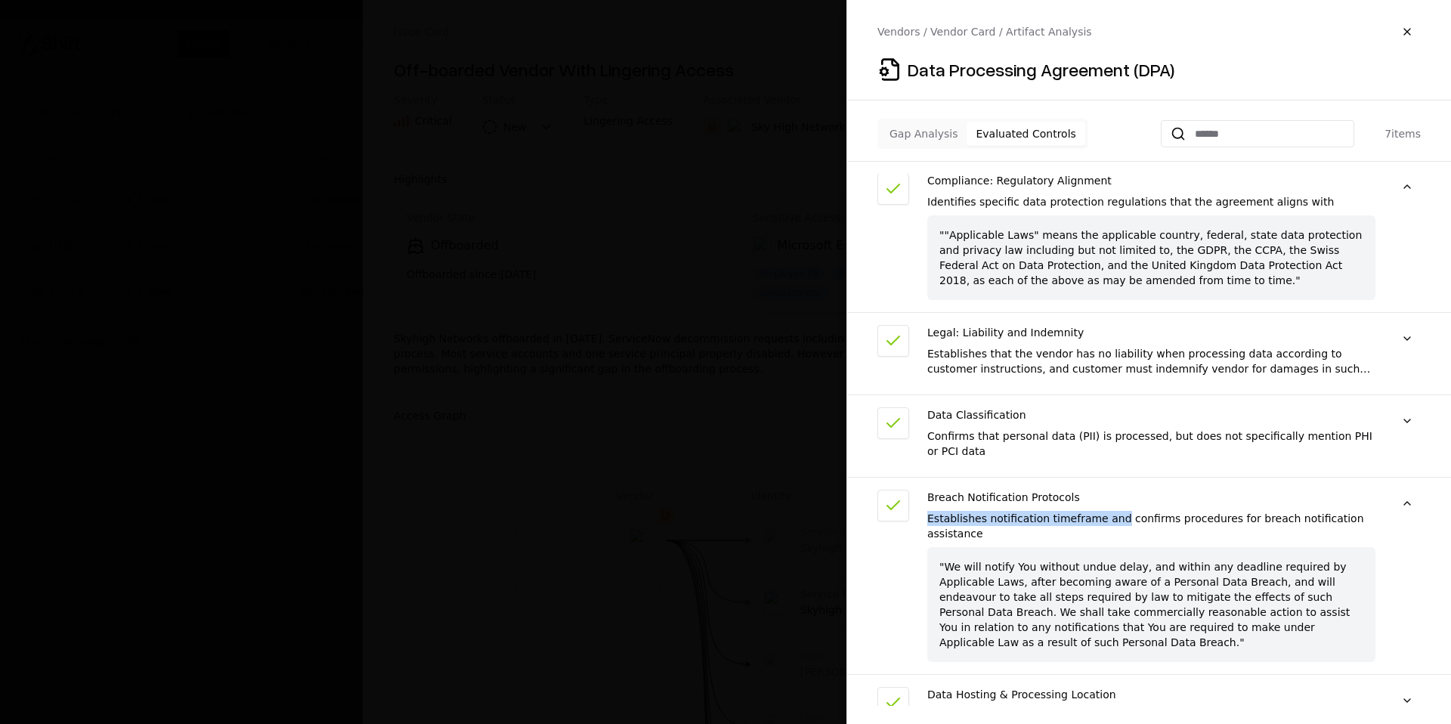
scroll to position [0, 0]
click at [1016, 333] on div "Legal: Liability and Indemnity" at bounding box center [1151, 333] width 448 height 15
copy div "Legal: Liability and Indemnity"
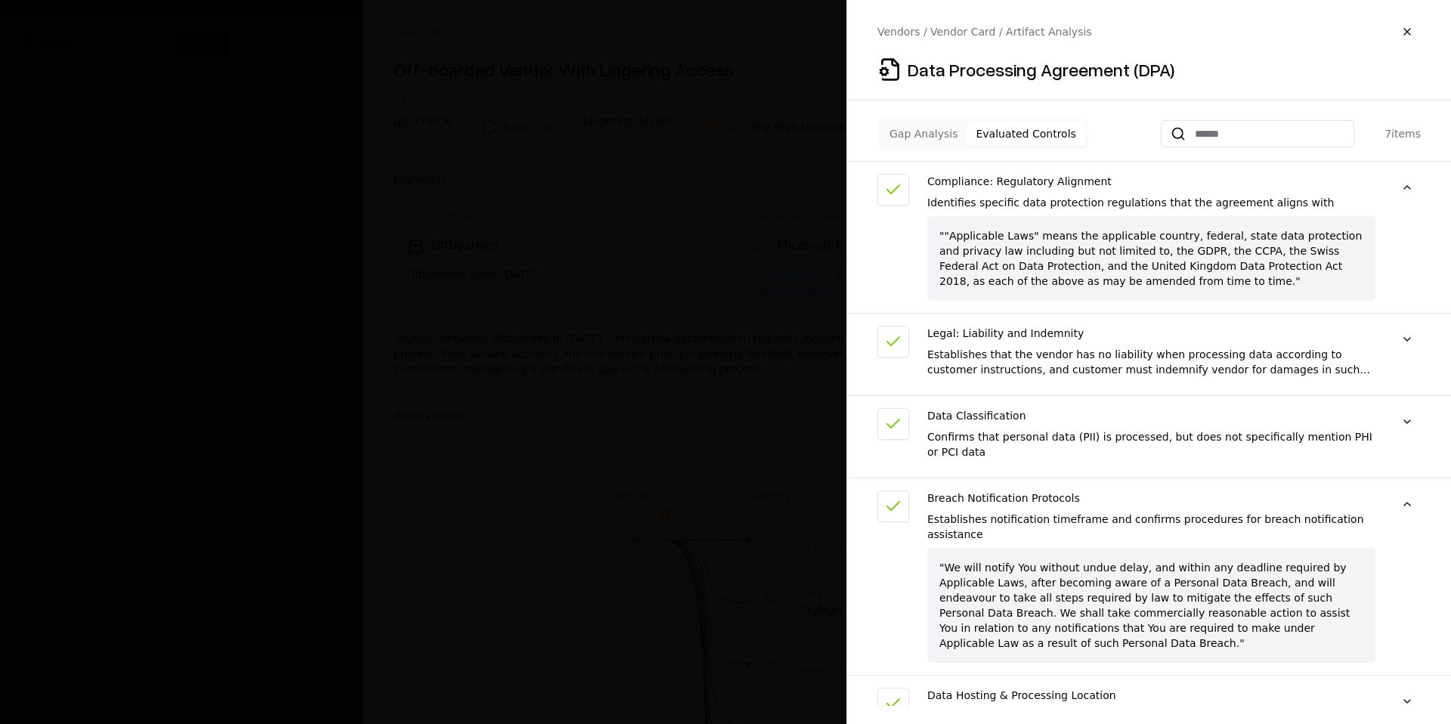
click at [1141, 203] on div "Identifies specific data protection regulations that the agreement aligns with" at bounding box center [1151, 202] width 448 height 15
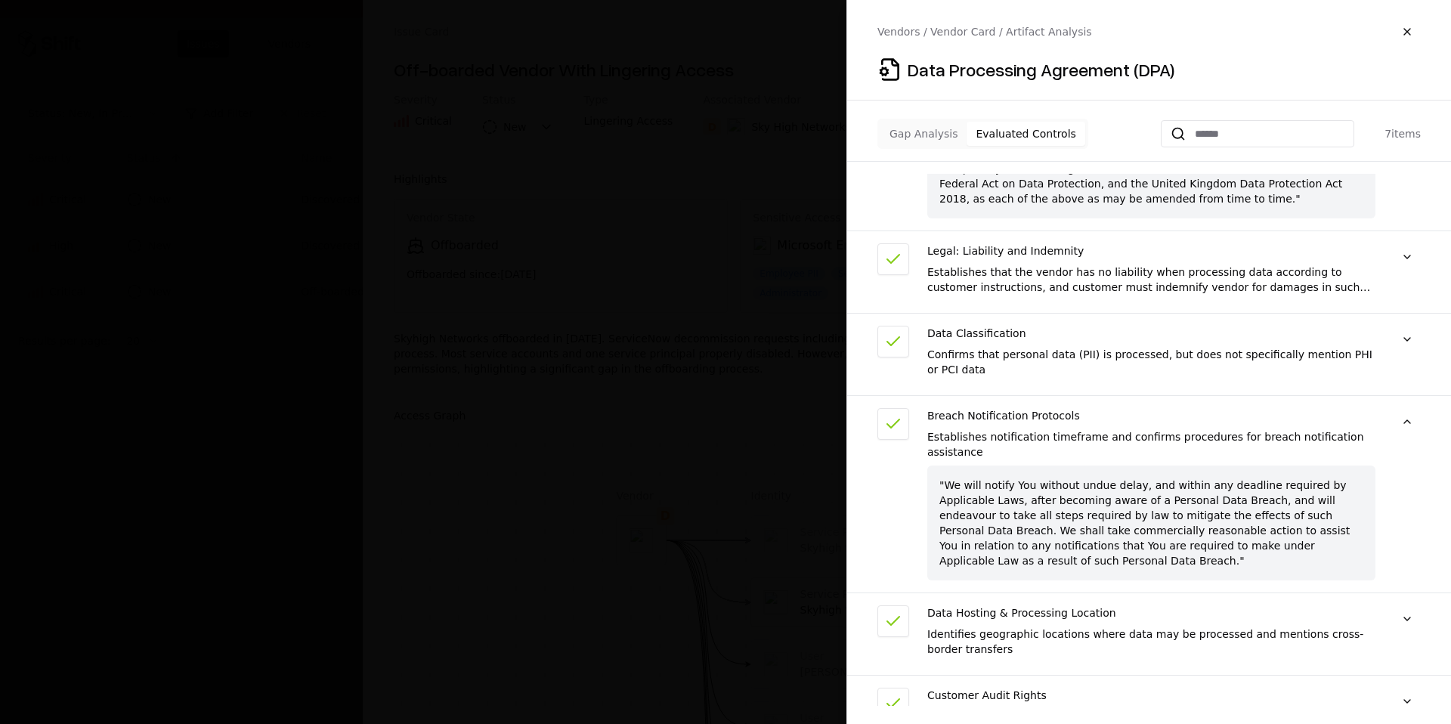
scroll to position [202, 0]
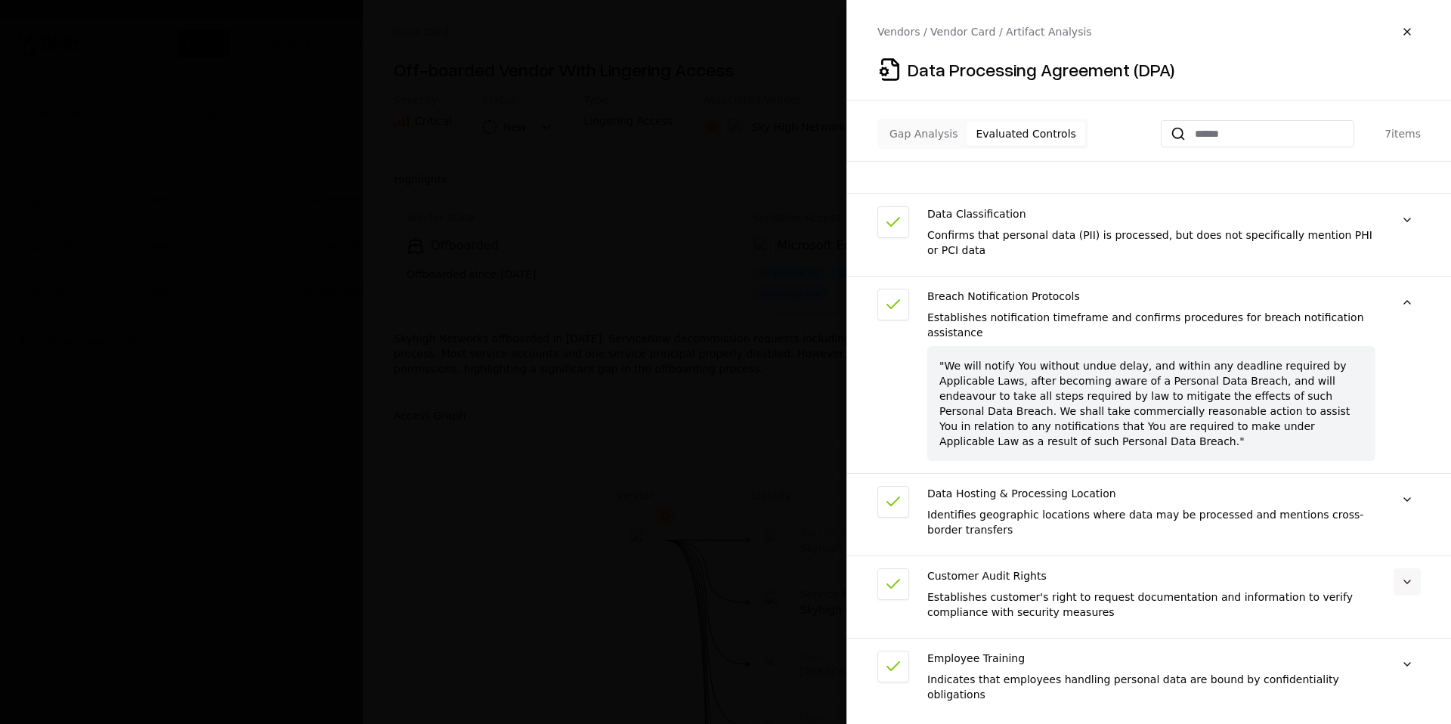
click at [1412, 586] on button at bounding box center [1407, 581] width 27 height 27
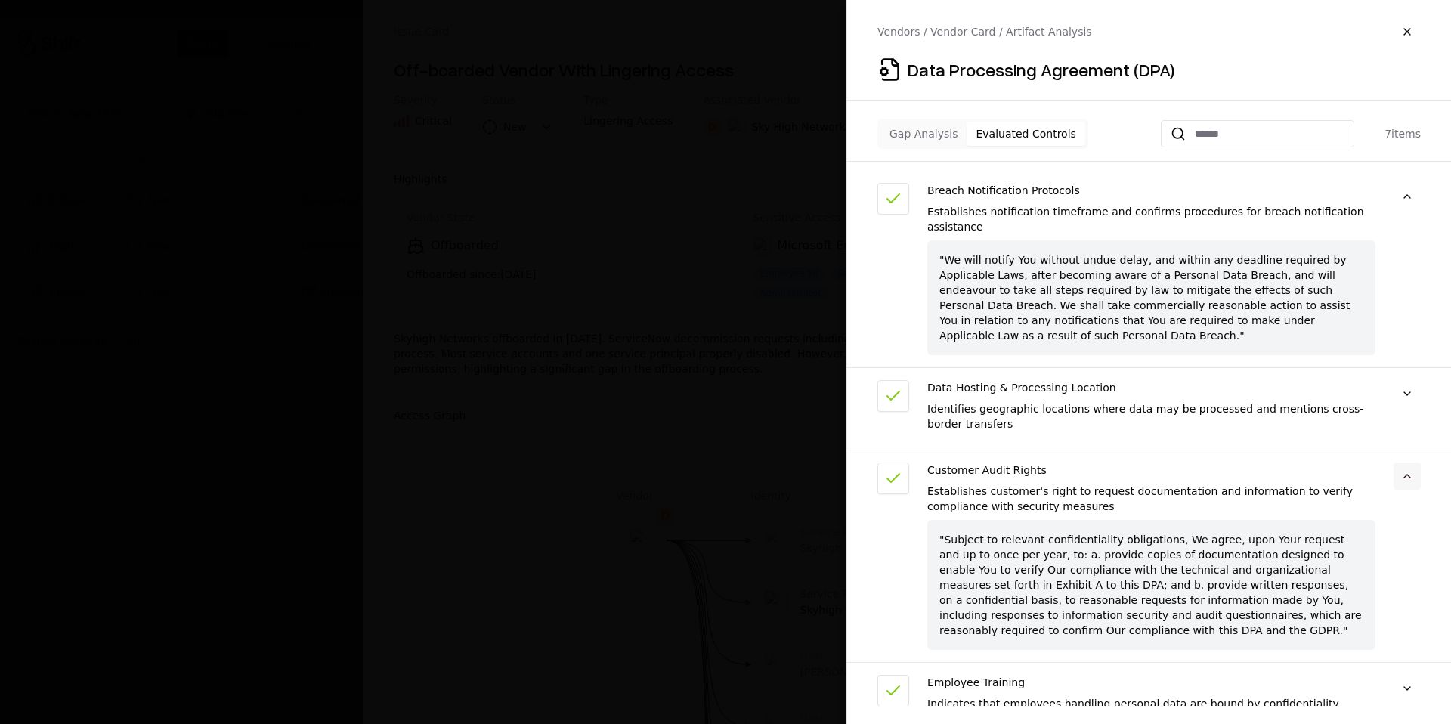
scroll to position [332, 0]
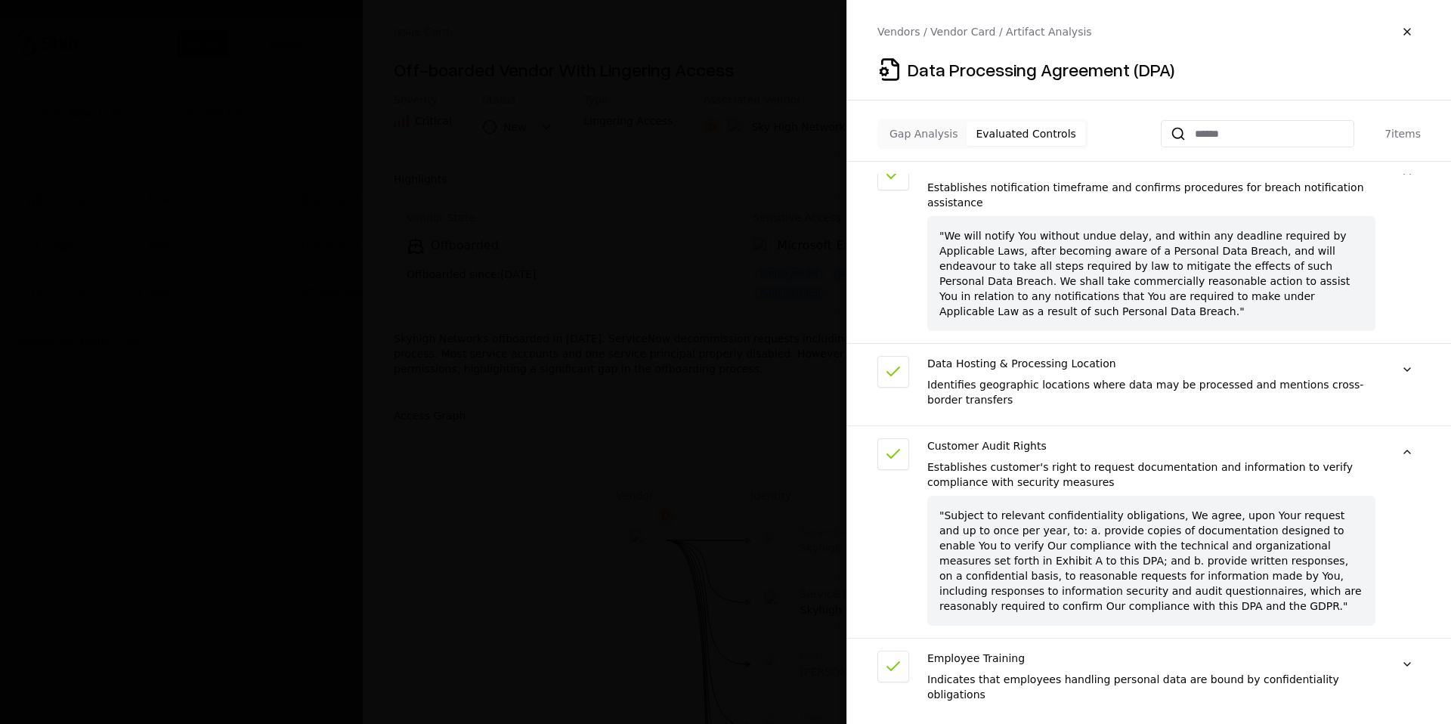
click at [1003, 443] on div "Customer Audit Rights" at bounding box center [1151, 445] width 448 height 15
